Goal: Information Seeking & Learning: Learn about a topic

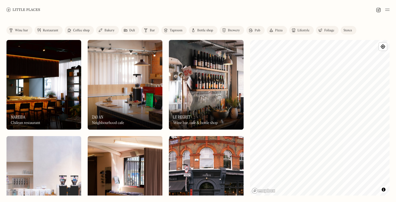
click at [210, 79] on img at bounding box center [206, 84] width 75 height 89
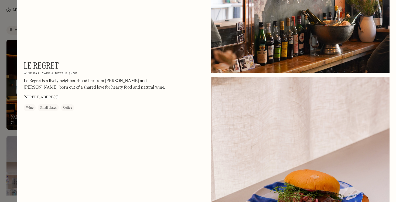
scroll to position [353, 0]
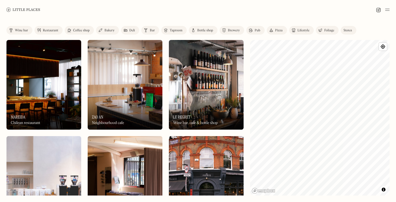
scroll to position [132, 0]
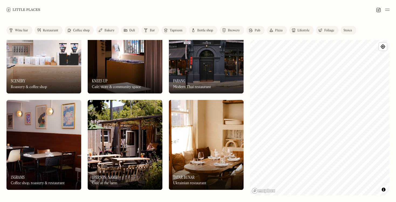
click at [114, 122] on img at bounding box center [125, 144] width 75 height 89
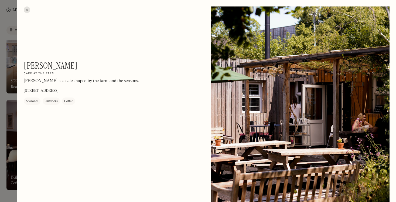
click at [26, 9] on div at bounding box center [27, 9] width 6 height 6
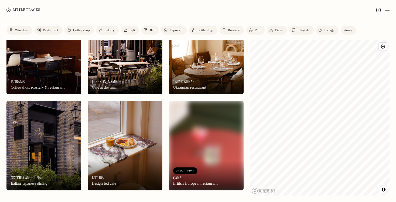
scroll to position [362, 0]
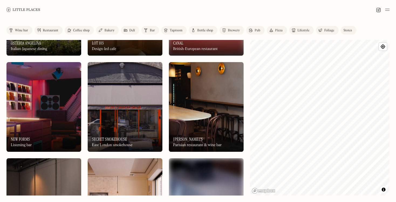
click at [138, 119] on img at bounding box center [125, 106] width 75 height 89
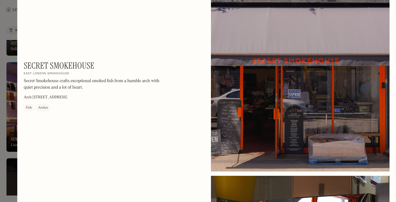
scroll to position [61, 0]
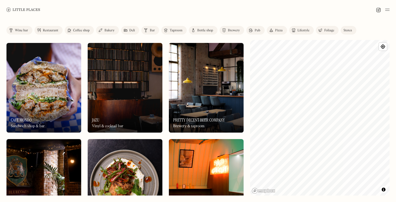
scroll to position [1055, 0]
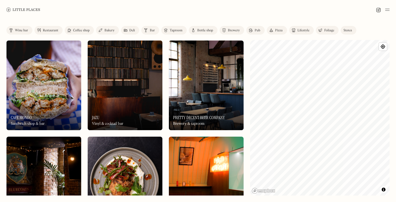
click at [63, 89] on img at bounding box center [43, 84] width 75 height 89
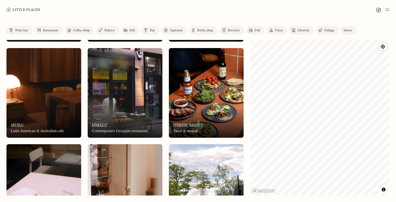
scroll to position [1815, 0]
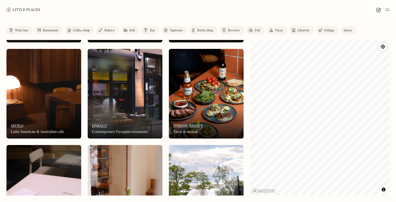
click at [205, 101] on img at bounding box center [206, 93] width 75 height 89
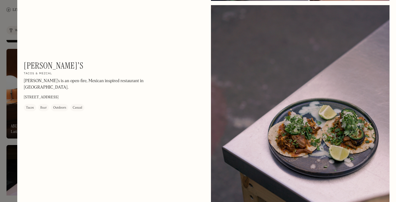
scroll to position [856, 0]
